Goal: Task Accomplishment & Management: Complete application form

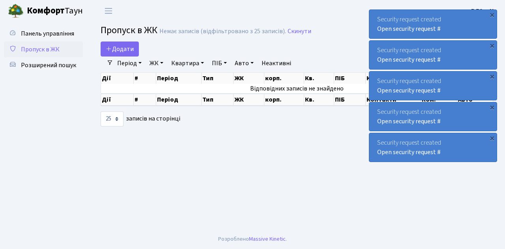
select select "25"
click at [196, 141] on main "Admin Пропуск в ЖК Список Пропуск в ЖК Немає записів (відфільтровано з 25 запис…" at bounding box center [297, 125] width 416 height 207
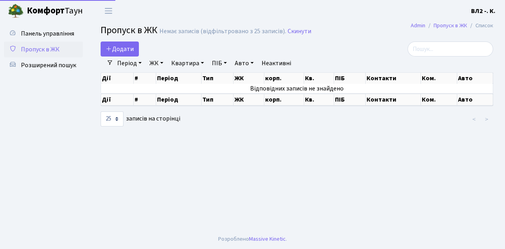
select select "25"
click at [133, 51] on span "Додати" at bounding box center [120, 49] width 28 height 9
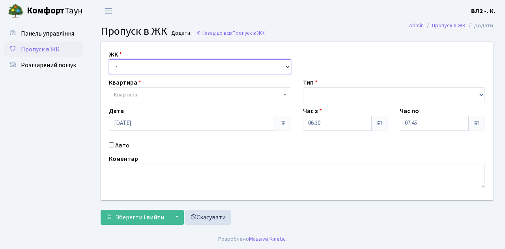
click at [285, 67] on select "- ВЛ1, Ужгородський пров., 4/1 ВЛ2, Голосіївський просп., 76 ВЛ3, пр.Голосіївсь…" at bounding box center [200, 66] width 182 height 15
select select "317"
click at [109, 59] on select "- ВЛ1, Ужгородський пров., 4/1 ВЛ2, Голосіївський просп., 76 ВЛ3, пр.Голосіївсь…" at bounding box center [200, 66] width 182 height 15
select select
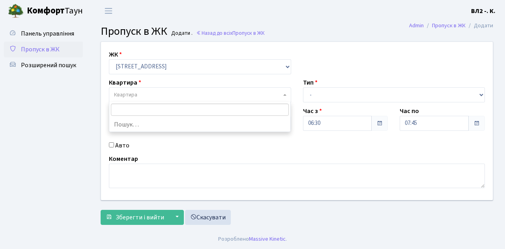
click at [287, 94] on span "Квартира" at bounding box center [200, 94] width 182 height 15
type input "124"
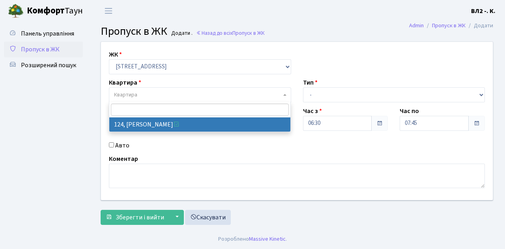
select select "38308"
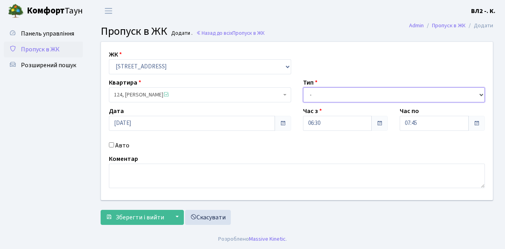
click at [481, 94] on select "- Доставка Таксі Гості Сервіс" at bounding box center [394, 94] width 182 height 15
select select "1"
click at [303, 87] on select "- Доставка Таксі Гості Сервіс" at bounding box center [394, 94] width 182 height 15
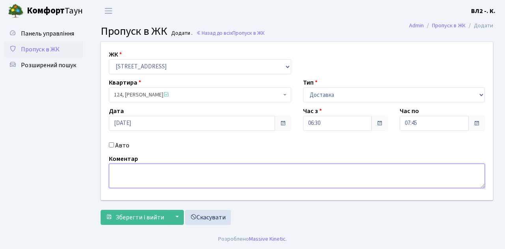
click at [115, 169] on textarea at bounding box center [297, 175] width 376 height 24
type textarea "06-40"
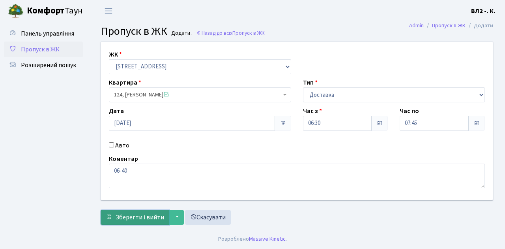
click at [129, 214] on span "Зберегти і вийти" at bounding box center [140, 217] width 49 height 9
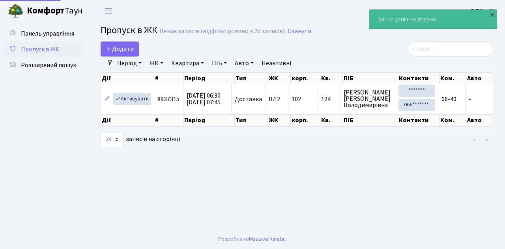
select select "25"
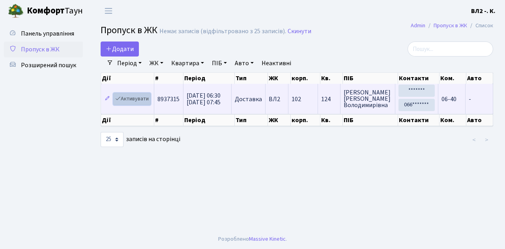
click at [147, 102] on link "Активувати" at bounding box center [131, 99] width 37 height 12
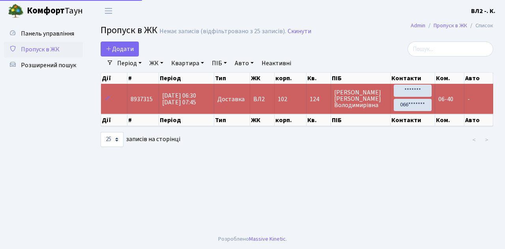
select select "25"
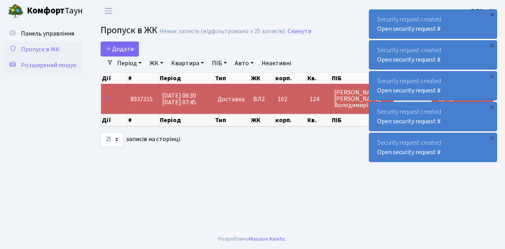
click at [62, 65] on span "Розширений пошук" at bounding box center [48, 65] width 55 height 9
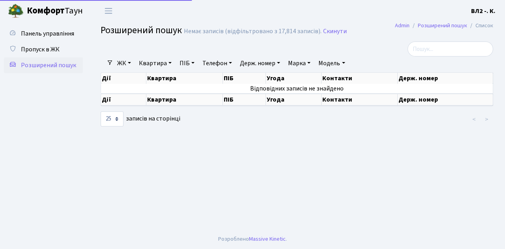
select select "25"
click at [170, 62] on link "Квартира" at bounding box center [155, 62] width 39 height 13
type input "6"
type input "96"
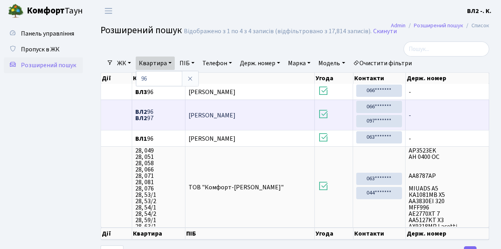
click at [229, 114] on span "Нєганов Сергій Миколайович" at bounding box center [212, 115] width 47 height 9
drag, startPoint x: 189, startPoint y: 114, endPoint x: 270, endPoint y: 114, distance: 80.9
click at [270, 114] on td "Нєганов Сергій Миколайович" at bounding box center [249, 114] width 129 height 30
copy span "Нєганов Сергій Миколайович"
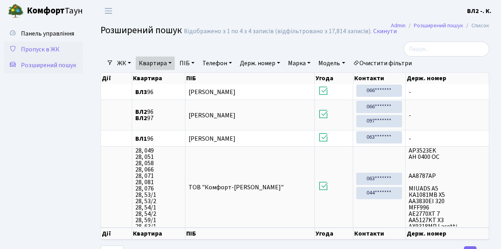
click at [36, 48] on span "Пропуск в ЖК" at bounding box center [40, 49] width 39 height 9
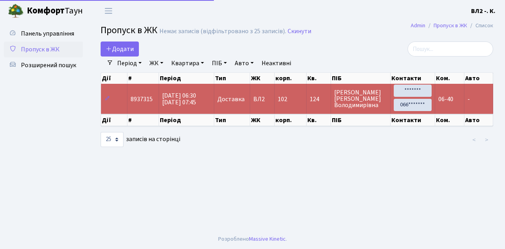
select select "25"
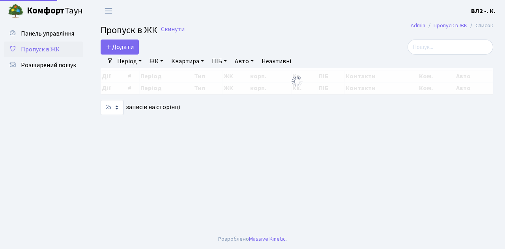
select select "25"
